Goal: Task Accomplishment & Management: Use online tool/utility

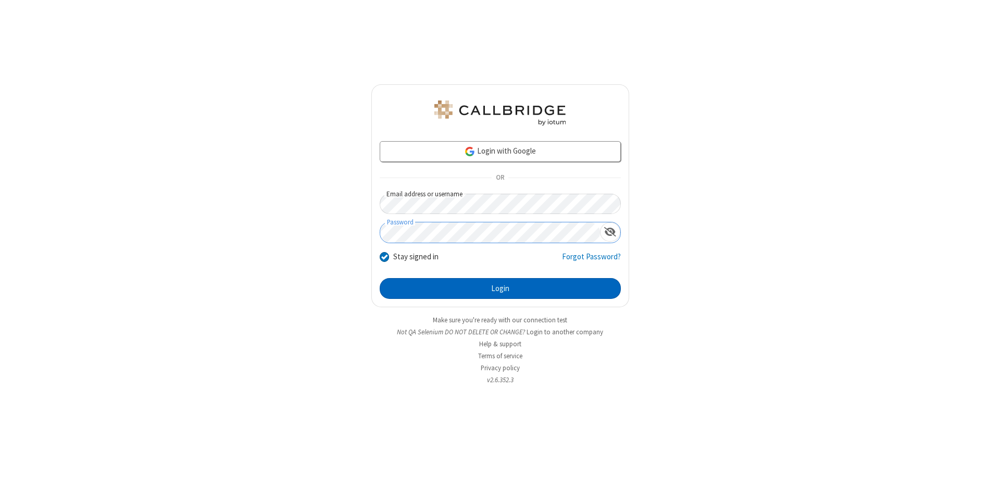
click at [500, 288] on button "Login" at bounding box center [500, 288] width 241 height 21
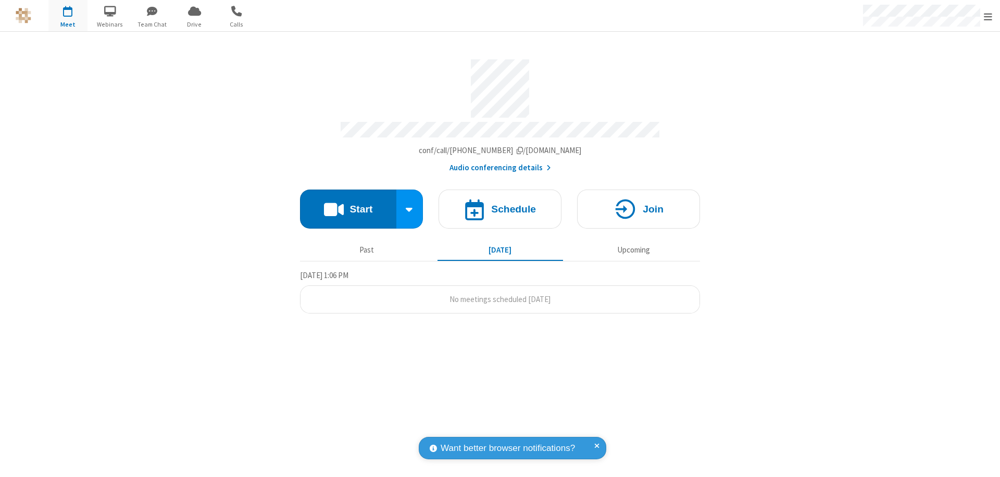
click at [348, 204] on button "Start" at bounding box center [348, 209] width 96 height 39
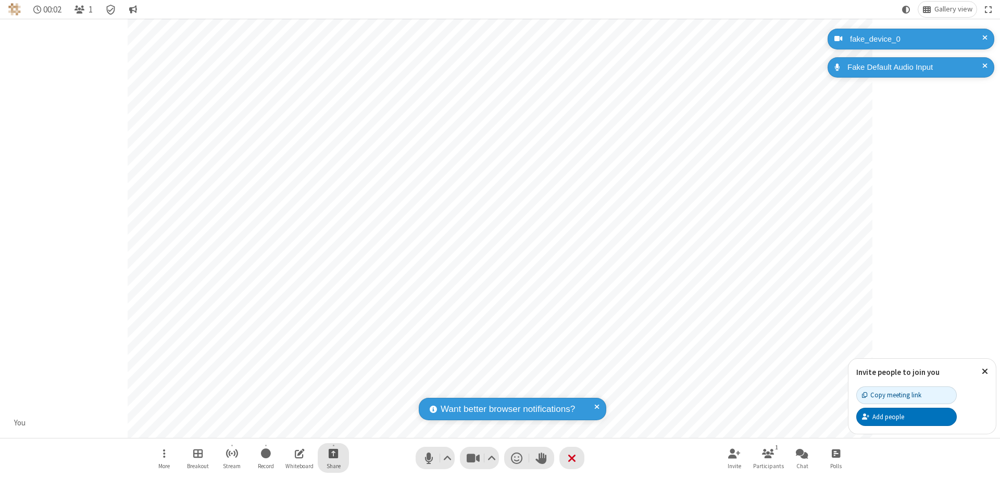
click at [333, 453] on span "Start sharing" at bounding box center [334, 453] width 10 height 13
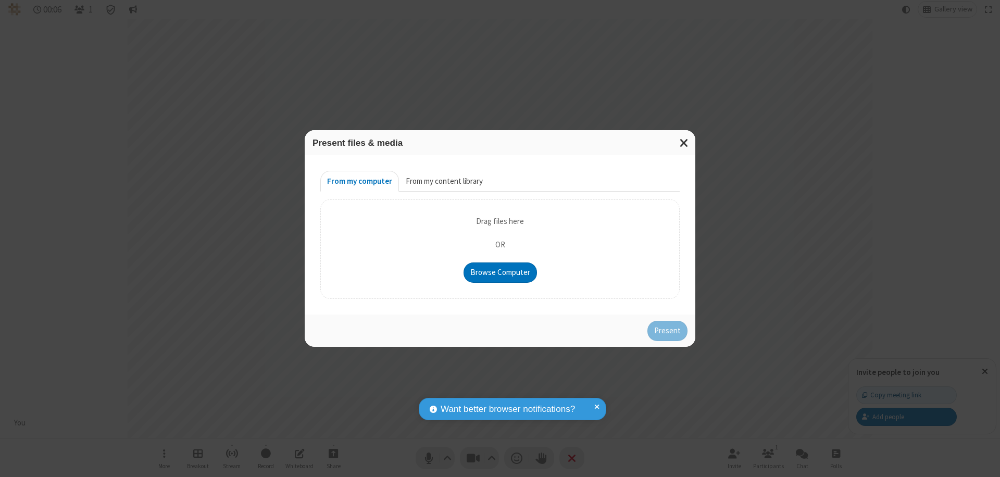
click at [443, 181] on button "From my content library" at bounding box center [444, 181] width 91 height 21
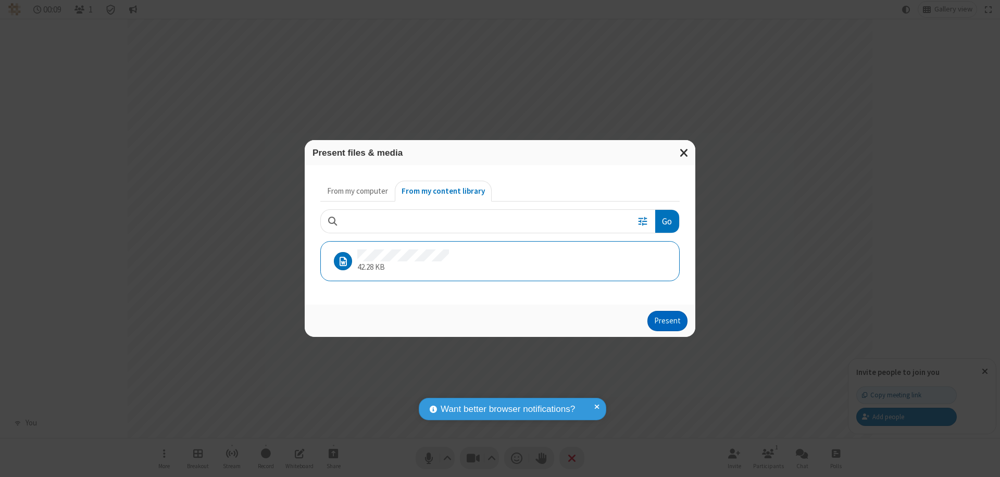
click at [668, 321] on button "Present" at bounding box center [667, 321] width 40 height 21
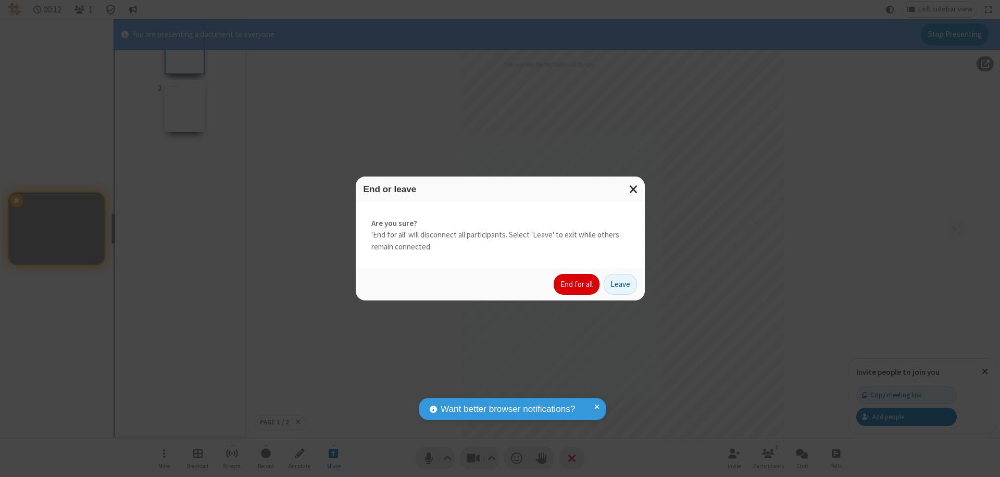
click at [577, 284] on button "End for all" at bounding box center [576, 284] width 46 height 21
